Goal: Task Accomplishment & Management: Complete application form

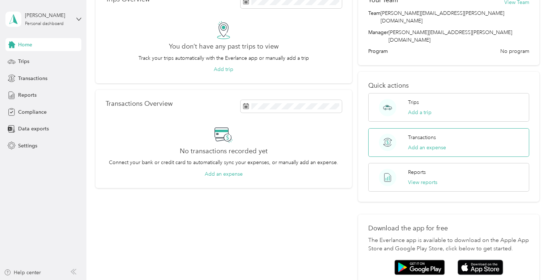
scroll to position [72, 0]
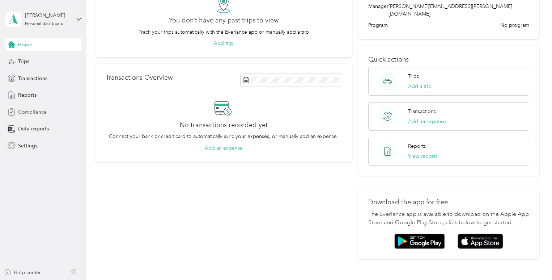
click at [23, 110] on span "Compliance" at bounding box center [32, 112] width 29 height 8
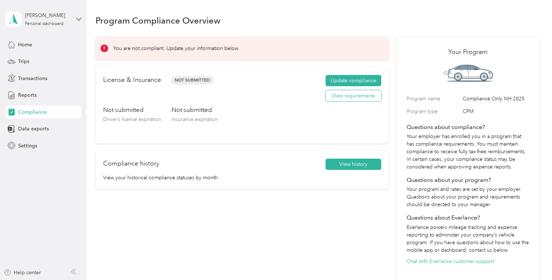
click at [359, 96] on button "View requirements" at bounding box center [354, 96] width 56 height 12
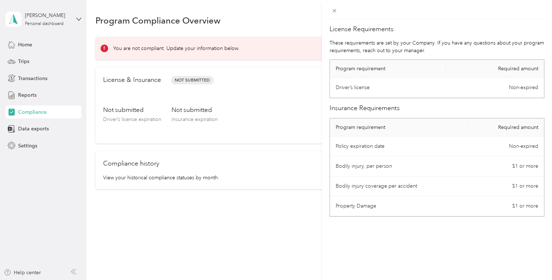
click at [244, 236] on div "License Requirements These requirements are set by your Company. If you have an…" at bounding box center [276, 140] width 552 height 280
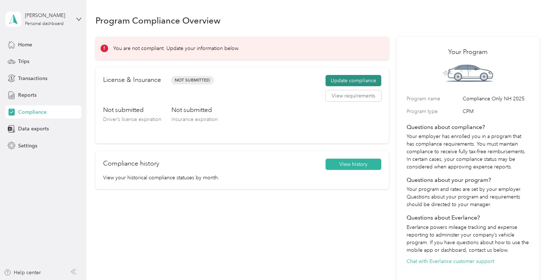
click at [367, 81] on button "Update compliance" at bounding box center [354, 81] width 56 height 12
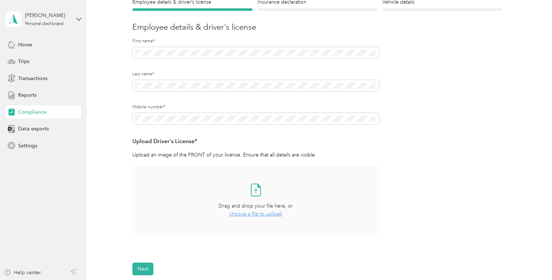
scroll to position [145, 0]
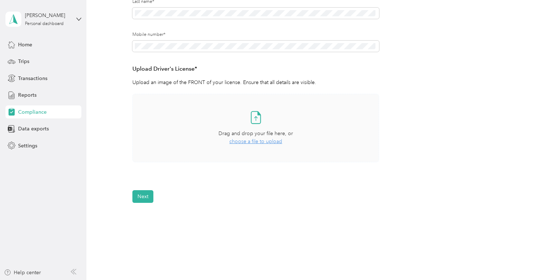
click at [264, 142] on span "choose a file to upload" at bounding box center [255, 141] width 53 height 6
click at [269, 143] on span "choose a file to upload" at bounding box center [255, 141] width 53 height 6
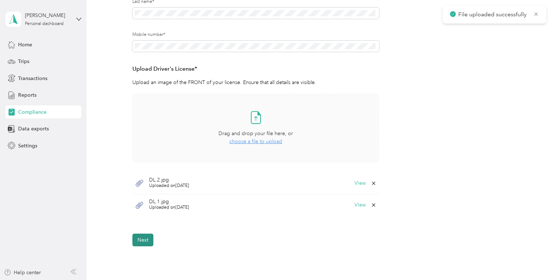
click at [141, 245] on button "Next" at bounding box center [142, 239] width 21 height 13
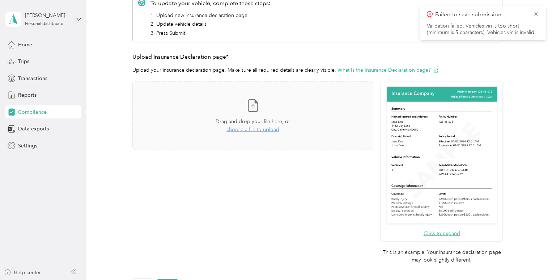
scroll to position [117, 0]
click at [261, 127] on span "choose a file to upload" at bounding box center [253, 129] width 53 height 6
click at [254, 130] on span "choose a file to upload" at bounding box center [253, 129] width 53 height 6
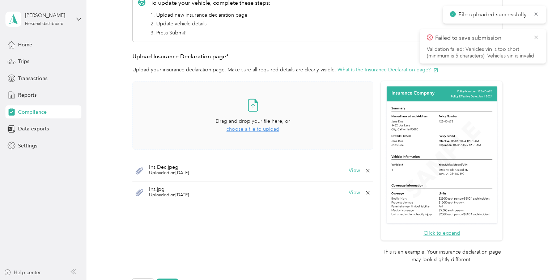
click at [537, 36] on icon at bounding box center [537, 37] width 6 height 7
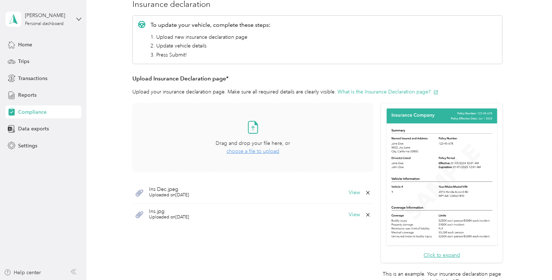
scroll to position [109, 0]
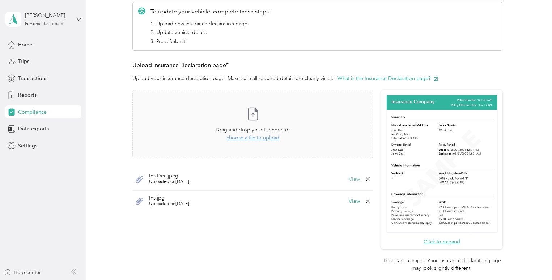
click at [355, 179] on button "View" at bounding box center [354, 179] width 11 height 5
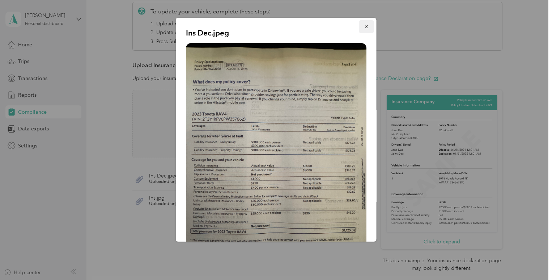
click at [364, 25] on icon "button" at bounding box center [366, 26] width 5 height 5
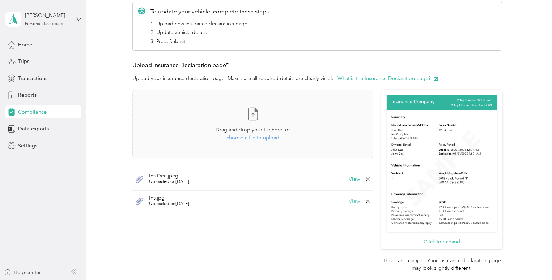
click at [353, 201] on button "View" at bounding box center [354, 201] width 11 height 5
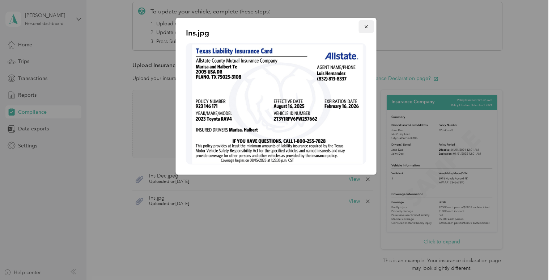
click at [368, 25] on icon "button" at bounding box center [366, 26] width 5 height 5
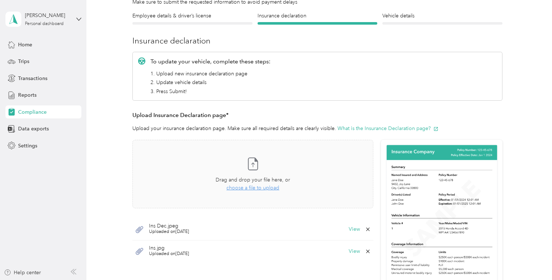
scroll to position [181, 0]
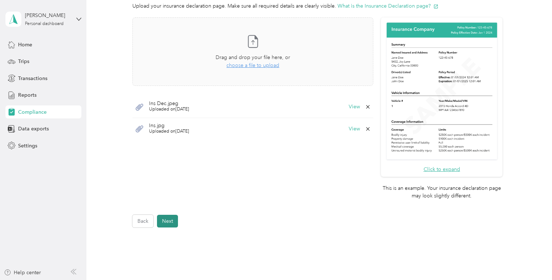
click at [179, 218] on div "Back Next" at bounding box center [317, 221] width 370 height 13
click at [169, 222] on button "Next" at bounding box center [167, 221] width 21 height 13
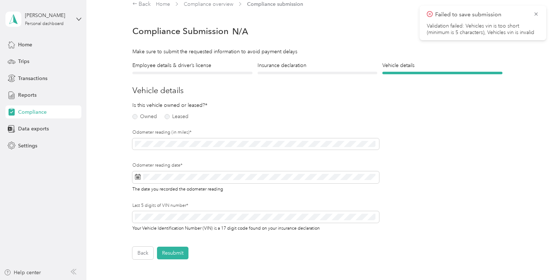
scroll to position [9, 0]
click at [134, 117] on label "Owned" at bounding box center [144, 116] width 25 height 5
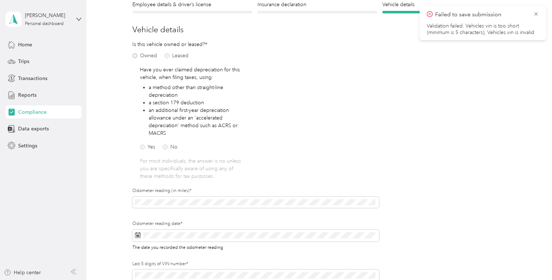
scroll to position [81, 0]
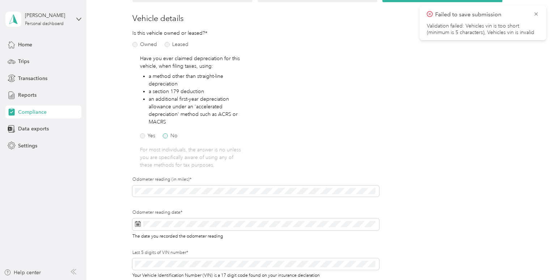
click at [164, 135] on label "No" at bounding box center [170, 135] width 15 height 5
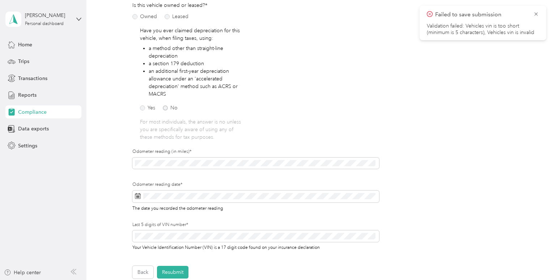
scroll to position [117, 0]
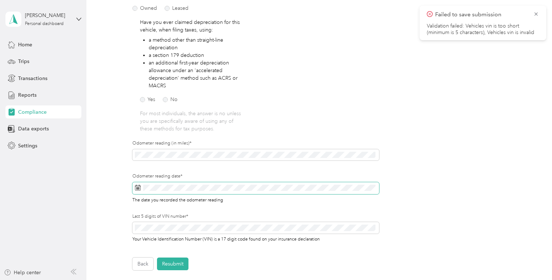
click at [138, 186] on icon at bounding box center [138, 188] width 6 height 6
click at [138, 187] on icon at bounding box center [138, 188] width 6 height 6
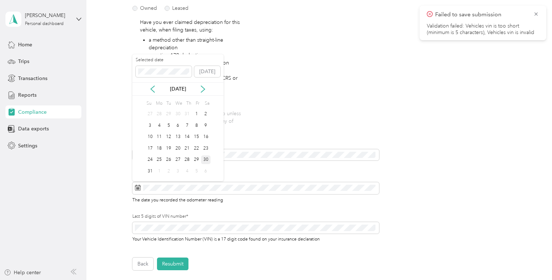
click at [208, 157] on div "30" at bounding box center [205, 159] width 9 height 9
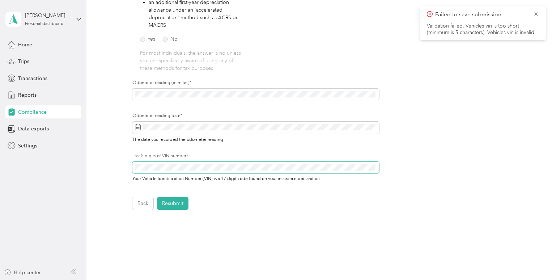
scroll to position [190, 0]
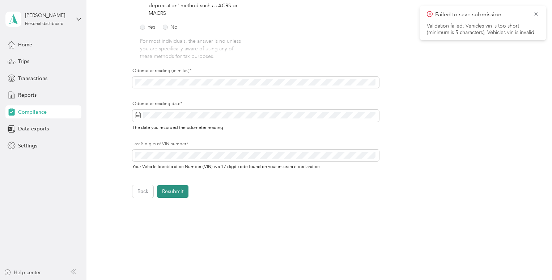
click at [177, 191] on button "Resubmit" at bounding box center [172, 191] width 31 height 13
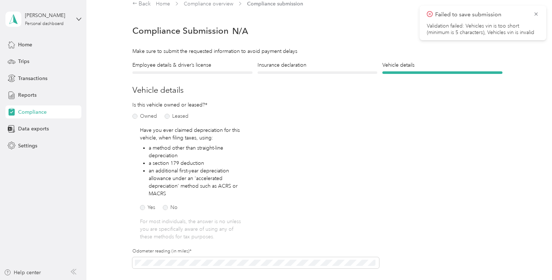
scroll to position [9, 0]
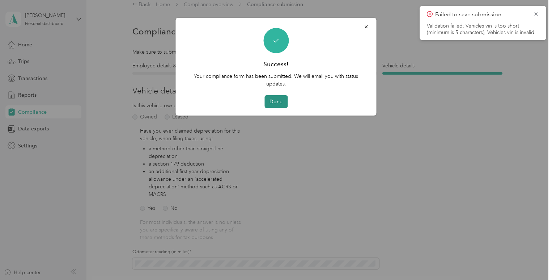
click at [282, 101] on button "Done" at bounding box center [276, 101] width 23 height 13
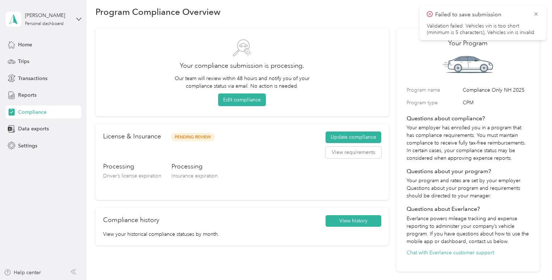
click at [532, 13] on span "Failed to save submission" at bounding box center [483, 14] width 112 height 9
click at [534, 13] on icon at bounding box center [537, 14] width 6 height 7
